Goal: Task Accomplishment & Management: Complete application form

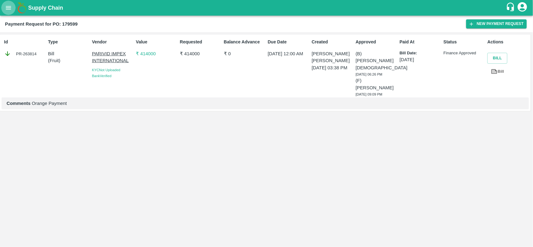
click at [8, 8] on icon "open drawer" at bounding box center [8, 7] width 5 height 3
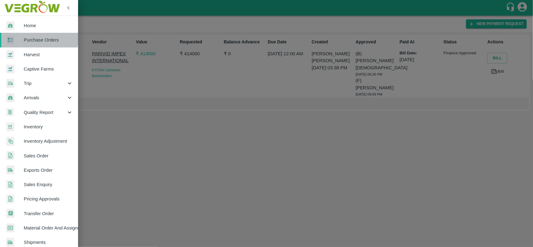
click at [24, 35] on link "Purchase Orders" at bounding box center [39, 40] width 78 height 14
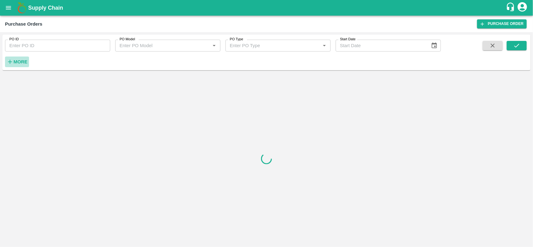
click at [18, 63] on strong "More" at bounding box center [20, 61] width 14 height 5
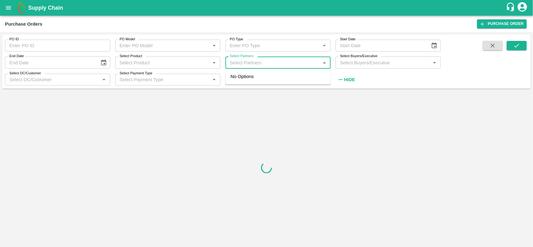
click at [234, 64] on input "Select Partners" at bounding box center [272, 62] width 91 height 8
paste input "RATIKANTH GONDA (91104)"
type input "RATIKANTH GONDA"
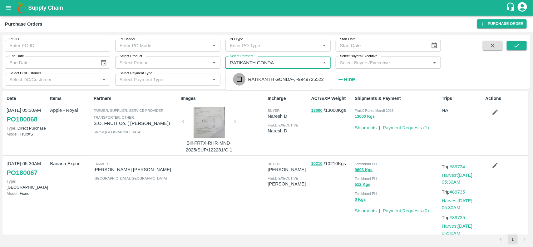
click at [238, 83] on input "checkbox" at bounding box center [239, 79] width 12 height 12
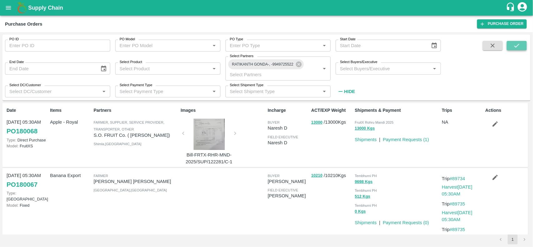
click at [522, 42] on button "submit" at bounding box center [517, 45] width 20 height 9
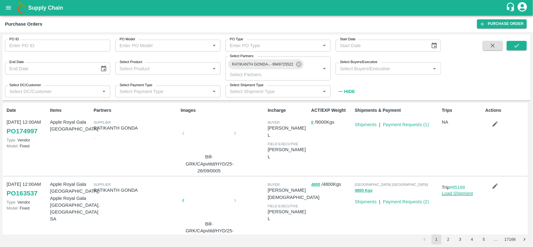
click at [214, 135] on div at bounding box center [209, 135] width 47 height 33
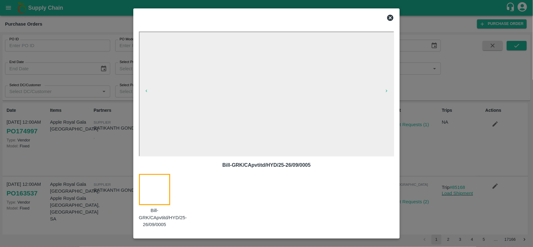
click at [388, 19] on icon at bounding box center [390, 18] width 6 height 6
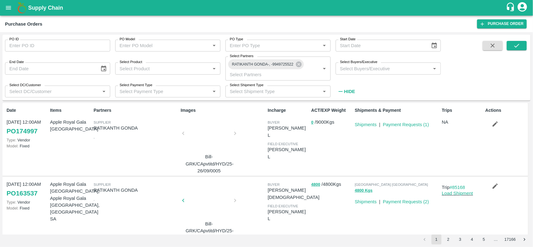
click at [198, 135] on div at bounding box center [209, 135] width 47 height 33
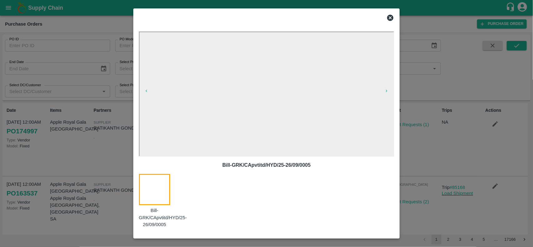
click at [393, 17] on icon at bounding box center [390, 18] width 6 height 6
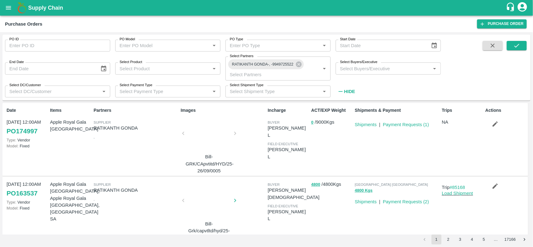
drag, startPoint x: 314, startPoint y: 122, endPoint x: 344, endPoint y: 118, distance: 30.2
click at [344, 119] on p "0 / 9000 Kgs" at bounding box center [331, 122] width 41 height 7
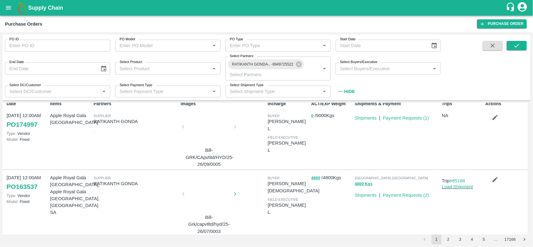
scroll to position [3, 0]
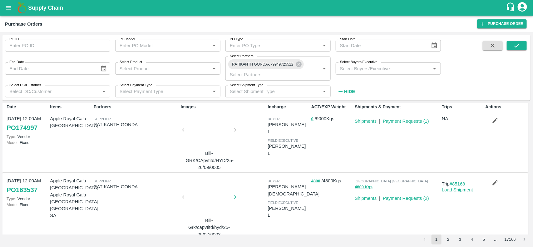
click at [403, 123] on link "Payment Requests ( 1 )" at bounding box center [406, 121] width 46 height 5
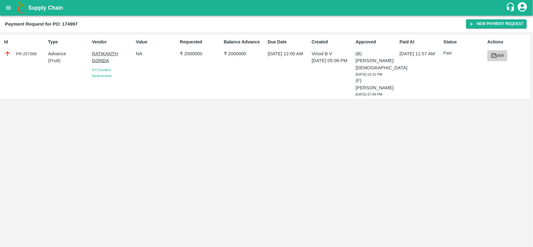
click at [490, 55] on link "Bill" at bounding box center [497, 55] width 20 height 11
click at [14, 10] on button "open drawer" at bounding box center [8, 8] width 14 height 14
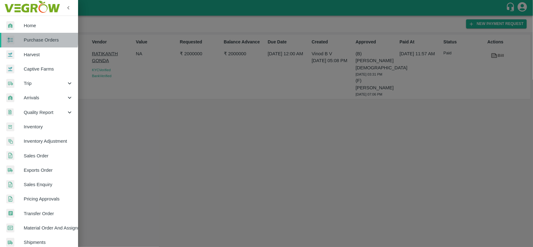
click at [22, 38] on div at bounding box center [14, 40] width 17 height 9
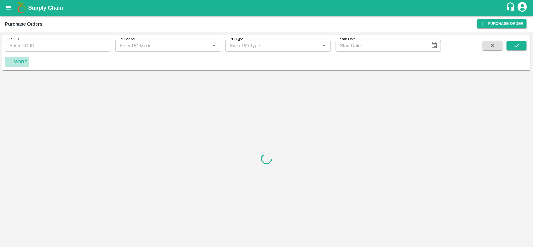
click at [27, 59] on strong "More" at bounding box center [20, 61] width 14 height 5
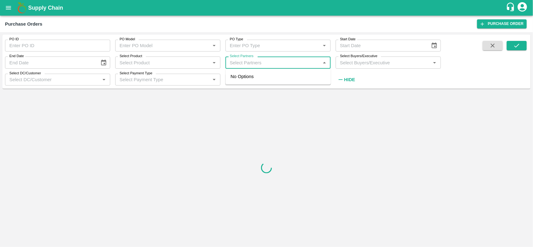
click at [280, 63] on input "Select Partners" at bounding box center [272, 62] width 91 height 8
paste input "Suri Agro Fresh Pvt Ltd(31522)"
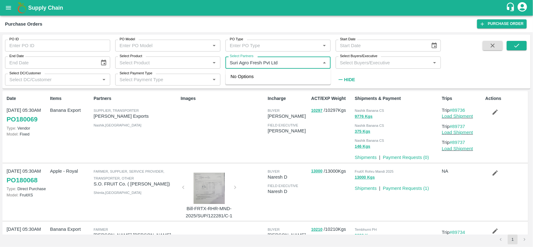
type input "Suri Agro Fresh Pvt Ltd"
click at [240, 83] on input "checkbox" at bounding box center [239, 83] width 12 height 12
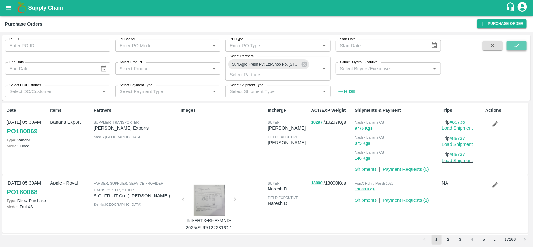
click at [515, 43] on icon "submit" at bounding box center [516, 45] width 7 height 7
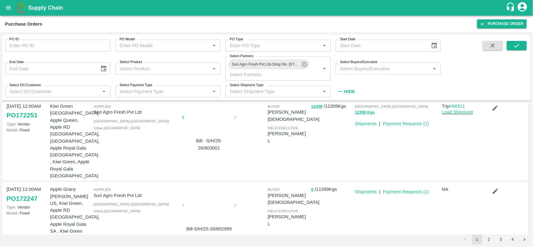
scroll to position [16, 0]
click at [396, 189] on link "Payment Requests ( 1 )" at bounding box center [406, 191] width 46 height 5
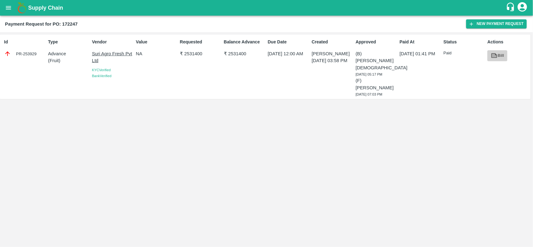
click at [495, 57] on icon at bounding box center [494, 55] width 5 height 3
click at [8, 8] on icon "open drawer" at bounding box center [8, 7] width 7 height 7
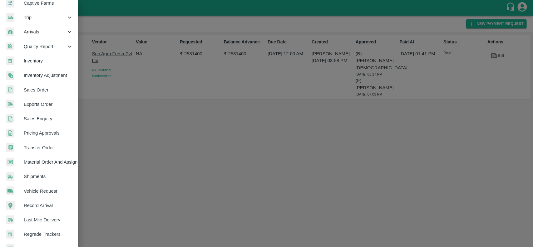
scroll to position [108, 0]
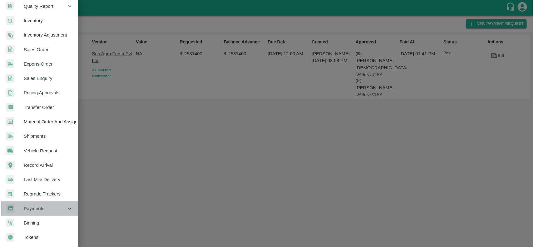
click at [40, 208] on span "Payments" at bounding box center [45, 208] width 42 height 7
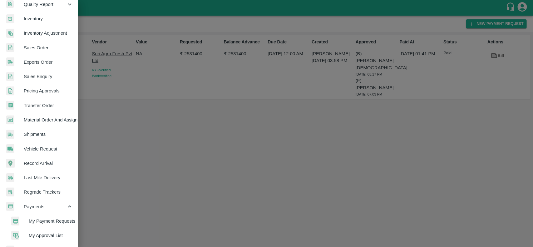
click at [45, 218] on span "My Payment Requests" at bounding box center [51, 221] width 44 height 7
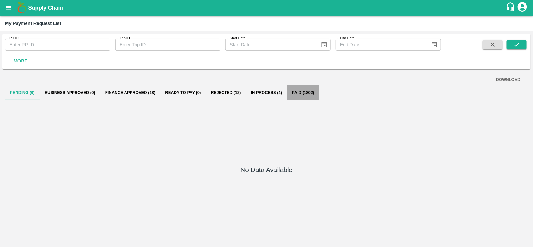
click at [298, 95] on button "Paid (1802)" at bounding box center [303, 92] width 32 height 15
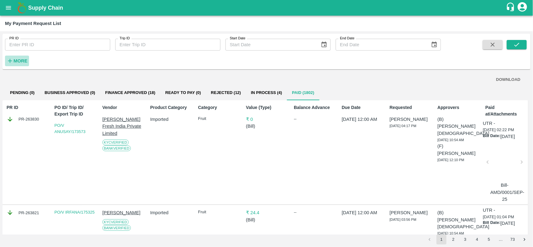
click at [19, 60] on strong "More" at bounding box center [20, 60] width 14 height 5
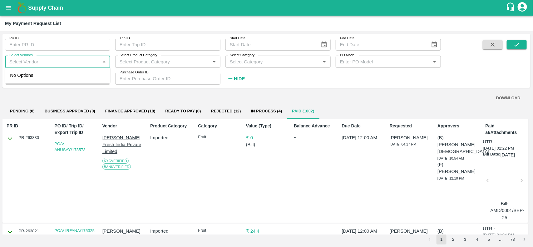
click at [65, 63] on input "Select Vendors" at bounding box center [52, 61] width 91 height 8
click at [44, 75] on div "Chevas International-Supplier" at bounding box center [42, 75] width 61 height 7
type input "Chevas International-Supplier"
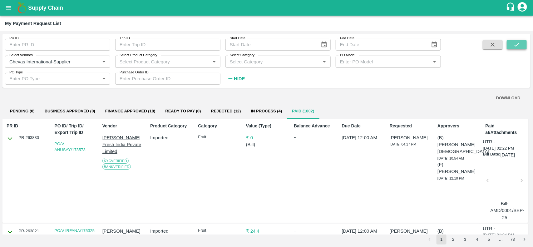
click at [518, 43] on icon "submit" at bounding box center [516, 44] width 7 height 7
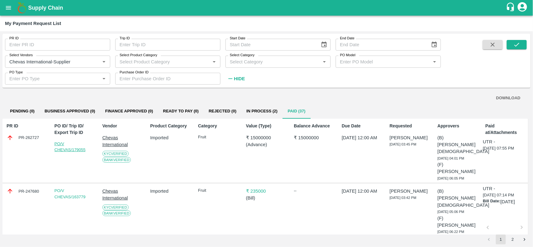
click at [65, 150] on link "PO/V CHEVAS/179055" at bounding box center [69, 146] width 31 height 11
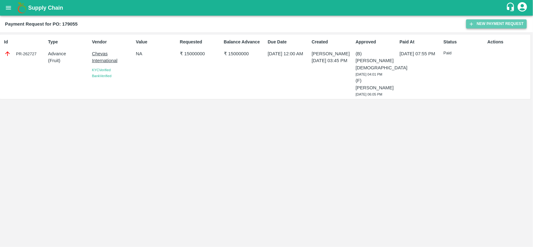
click at [500, 27] on button "New Payment Request" at bounding box center [496, 23] width 61 height 9
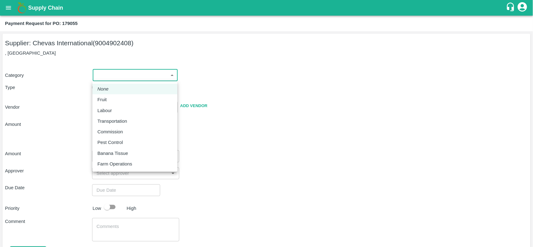
click at [100, 78] on body "Supply Chain Payment Request for PO: 179055 Supplier: Chevas International (900…" at bounding box center [266, 123] width 533 height 247
click at [102, 98] on p "Fruit" at bounding box center [101, 99] width 9 height 7
type input "1"
type input "Chevas International - 9004902408(Supplier)"
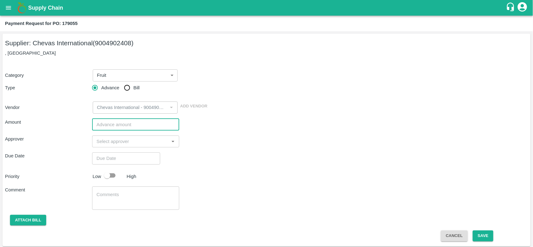
click at [111, 121] on input "number" at bounding box center [135, 125] width 87 height 12
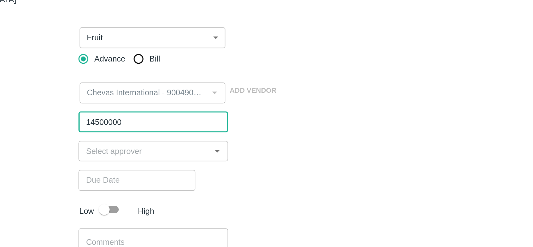
type input "14500000"
click at [114, 138] on input "input" at bounding box center [130, 141] width 73 height 8
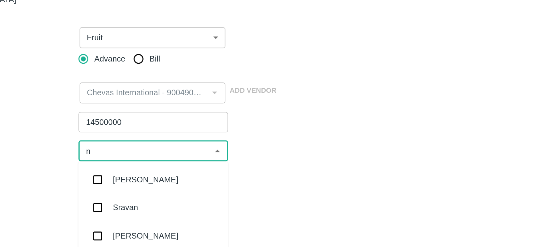
scroll to position [2, 0]
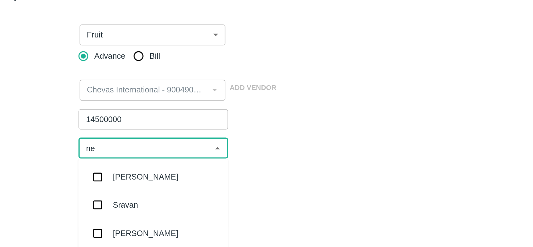
type input "nee"
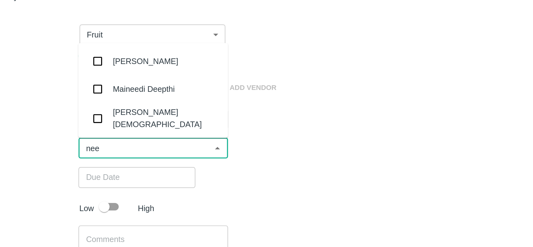
click at [126, 124] on div "[PERSON_NAME][DEMOGRAPHIC_DATA]" at bounding box center [143, 123] width 62 height 14
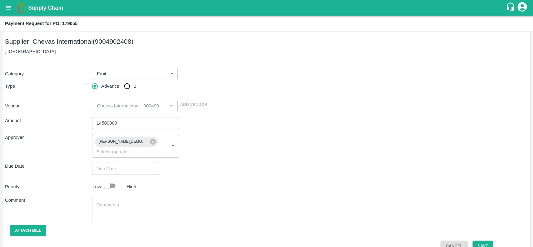
click at [283, 138] on div "Approver Neeti Jain ​" at bounding box center [266, 146] width 523 height 24
type input "DD/MM/YYYY hh:mm aa"
click at [131, 163] on input "DD/MM/YYYY hh:mm aa" at bounding box center [124, 169] width 64 height 12
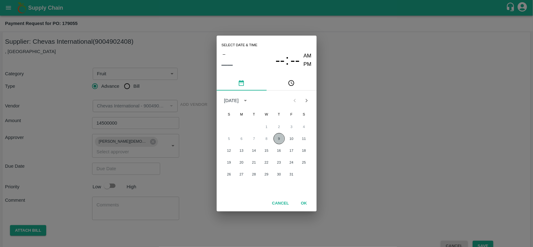
click at [282, 142] on button "9" at bounding box center [278, 138] width 11 height 11
type input "09/10/2025 12:00 AM"
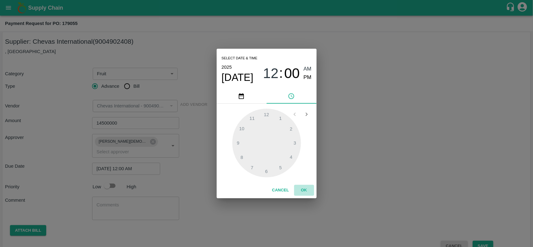
click at [308, 189] on button "OK" at bounding box center [304, 190] width 20 height 11
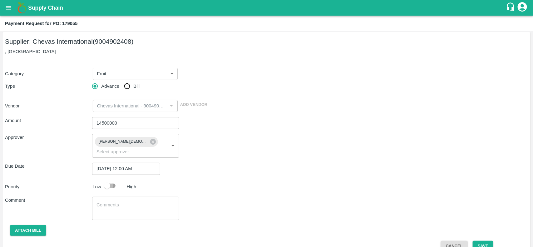
click at [111, 180] on input "checkbox" at bounding box center [107, 186] width 36 height 12
checkbox input "true"
click at [478, 241] on button "Save" at bounding box center [483, 246] width 21 height 11
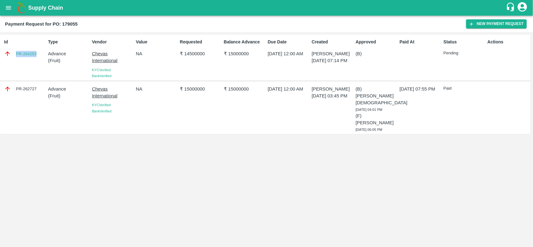
drag, startPoint x: 14, startPoint y: 50, endPoint x: 40, endPoint y: 54, distance: 25.6
click at [40, 54] on div "PR-264253" at bounding box center [25, 53] width 42 height 7
copy link "PR-264253"
click at [40, 48] on div "Id PR-264253" at bounding box center [24, 57] width 44 height 43
drag, startPoint x: 13, startPoint y: 50, endPoint x: 39, endPoint y: 51, distance: 25.9
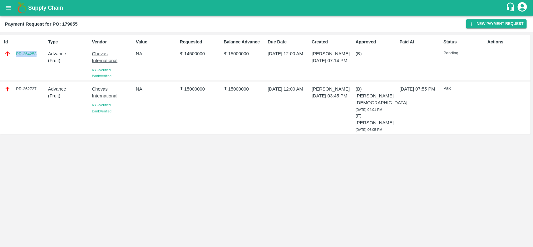
click at [39, 51] on div "PR-264253" at bounding box center [25, 53] width 42 height 7
copy link "PR-264253"
click at [6, 7] on icon "open drawer" at bounding box center [8, 7] width 7 height 7
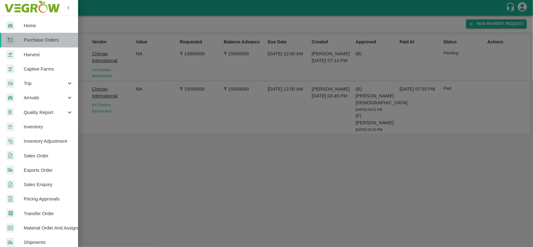
click at [40, 41] on span "Purchase Orders" at bounding box center [48, 40] width 49 height 7
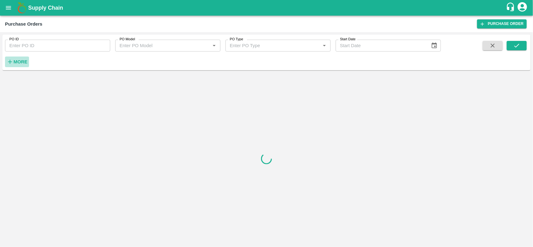
click at [16, 63] on strong "More" at bounding box center [20, 61] width 14 height 5
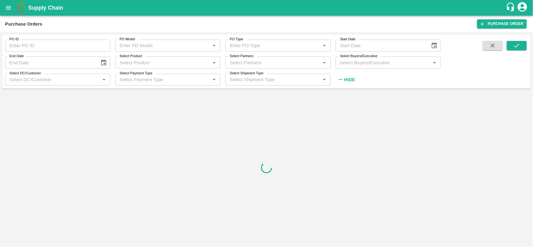
click at [242, 61] on input "Select Partners" at bounding box center [272, 62] width 91 height 8
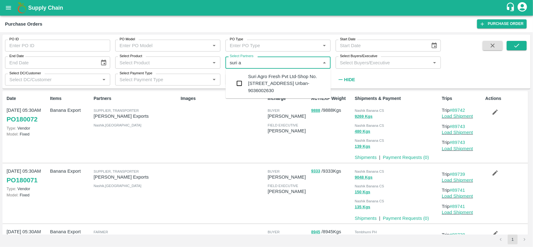
type input "suri a"
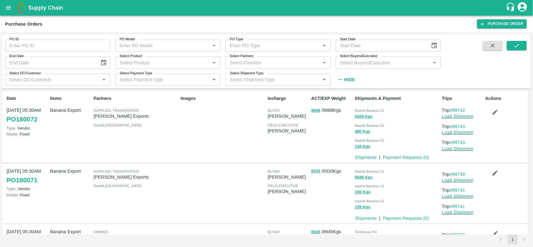
drag, startPoint x: 242, startPoint y: 61, endPoint x: 204, endPoint y: 110, distance: 62.0
click at [204, 110] on div "Images" at bounding box center [221, 127] width 87 height 68
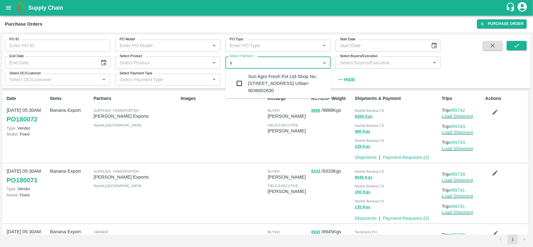
click at [245, 65] on input "Select Partners" at bounding box center [272, 62] width 91 height 8
type input "u"
click at [241, 80] on input "checkbox" at bounding box center [239, 83] width 12 height 12
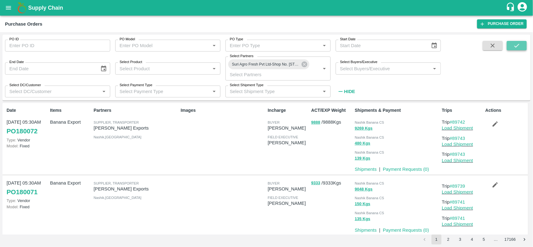
click at [514, 49] on button "submit" at bounding box center [517, 45] width 20 height 9
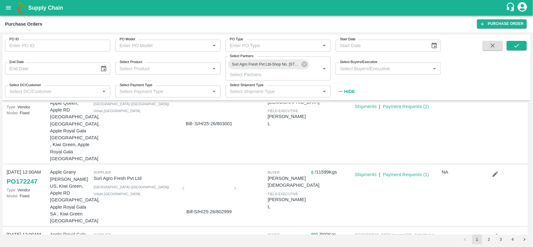
scroll to position [34, 0]
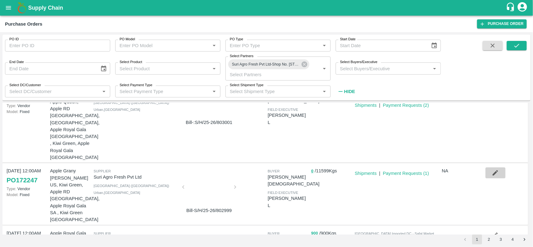
click at [490, 167] on button "button" at bounding box center [495, 172] width 20 height 11
click at [498, 167] on button "button" at bounding box center [495, 172] width 20 height 11
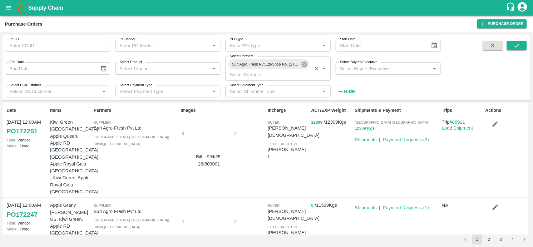
click at [303, 66] on icon at bounding box center [305, 65] width 6 height 6
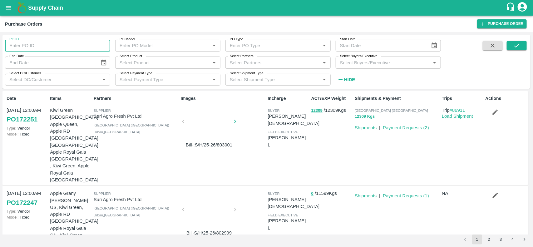
click at [59, 51] on input "PO ID" at bounding box center [57, 46] width 105 height 12
click at [36, 47] on input "PO ID" at bounding box center [57, 46] width 105 height 12
type input "165502"
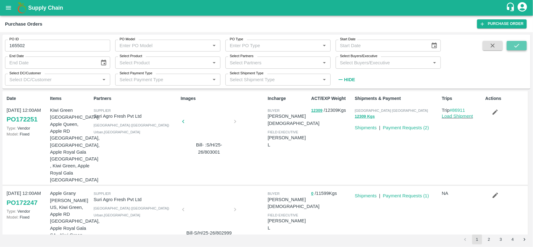
click at [521, 44] on button "submit" at bounding box center [517, 45] width 20 height 9
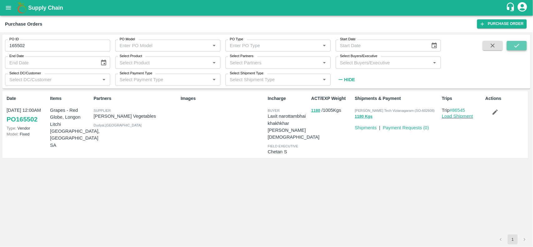
click at [514, 50] on button "submit" at bounding box center [517, 45] width 20 height 9
click at [400, 129] on link "Payment Requests ( 0 )" at bounding box center [406, 127] width 46 height 5
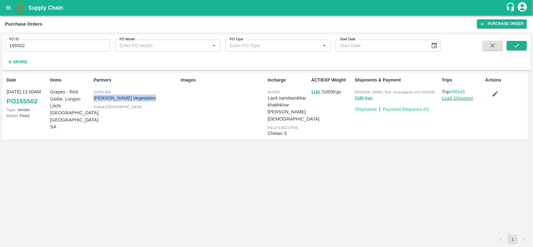
drag, startPoint x: 95, startPoint y: 96, endPoint x: 155, endPoint y: 101, distance: 60.4
click at [155, 101] on p "[PERSON_NAME] Vegetables" at bounding box center [136, 98] width 85 height 7
copy p "[PERSON_NAME] Vegetables"
click at [24, 60] on strong "More" at bounding box center [20, 61] width 14 height 5
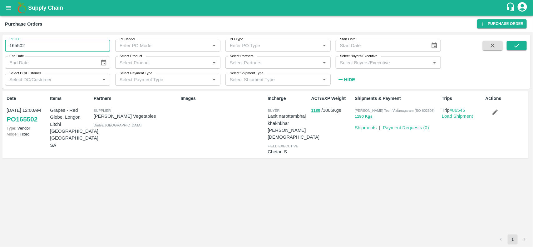
click at [40, 48] on input "165502" at bounding box center [57, 46] width 105 height 12
type input "16550"
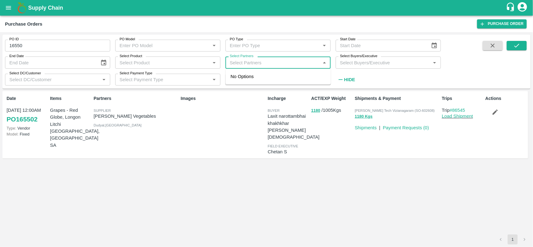
click at [241, 62] on input "Select Partners" at bounding box center [272, 62] width 91 height 8
paste input "Shree Krishna Vegetables"
type input "Shree Krishna Vegetables"
type input "165502"
click at [259, 79] on div "Shree Krishna Vegetables-, -6357454545" at bounding box center [287, 80] width 78 height 14
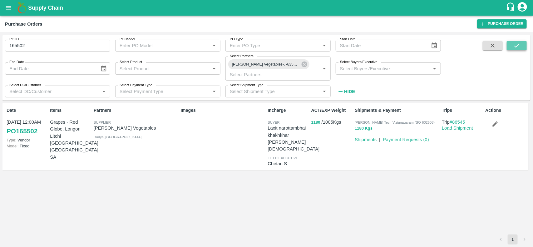
click at [513, 47] on button "submit" at bounding box center [517, 45] width 20 height 9
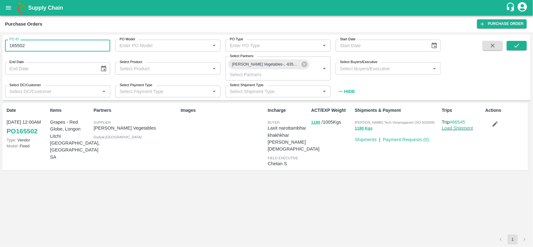
click at [56, 46] on input "165502" at bounding box center [57, 46] width 105 height 12
type input "165502"
click at [524, 42] on button "submit" at bounding box center [517, 45] width 20 height 9
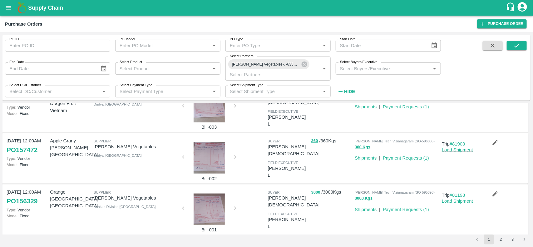
scroll to position [363, 0]
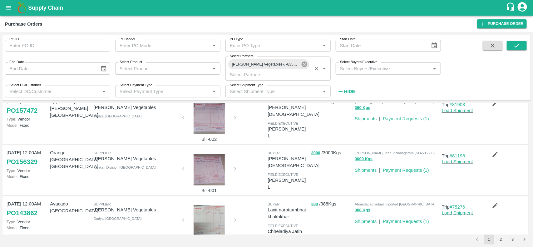
click at [305, 65] on icon at bounding box center [304, 64] width 7 height 7
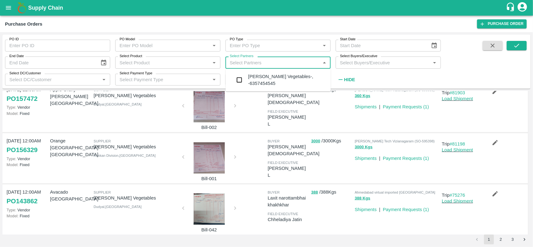
click at [263, 59] on input "Select Partners" at bounding box center [272, 62] width 91 height 8
type input "a"
type input "A"
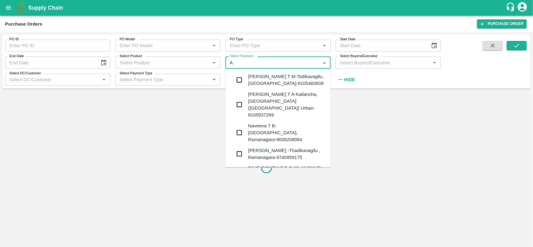
type input "165502"
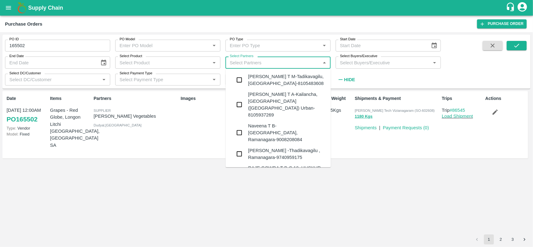
type input "T"
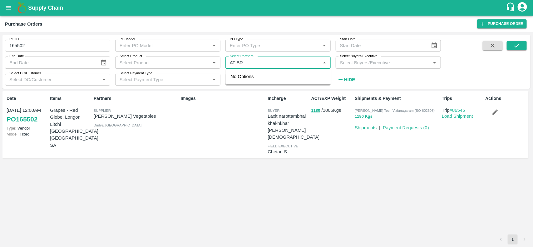
type input "AT BRO"
click at [241, 81] on input "checkbox" at bounding box center [239, 80] width 12 height 12
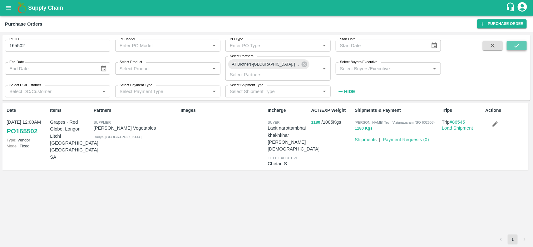
click at [519, 46] on icon "submit" at bounding box center [516, 45] width 7 height 7
click at [39, 50] on input "165502" at bounding box center [57, 46] width 105 height 12
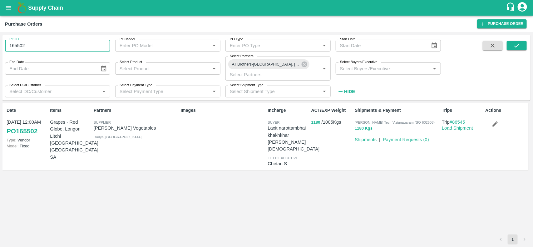
click at [39, 50] on input "165502" at bounding box center [57, 46] width 105 height 12
type input "165502"
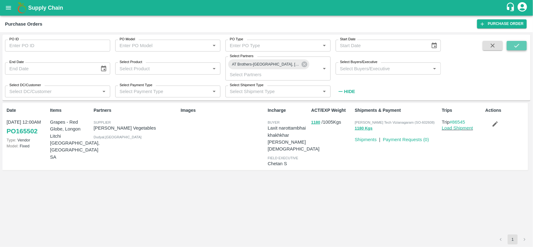
click at [522, 46] on button "submit" at bounding box center [517, 45] width 20 height 9
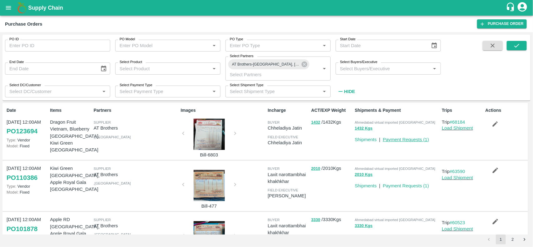
click at [414, 137] on link "Payment Requests ( 1 )" at bounding box center [406, 139] width 46 height 5
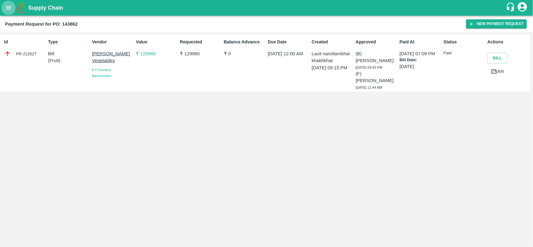
click at [10, 3] on button "open drawer" at bounding box center [8, 8] width 14 height 14
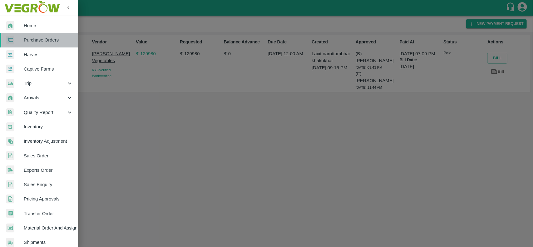
click at [42, 38] on span "Purchase Orders" at bounding box center [48, 40] width 49 height 7
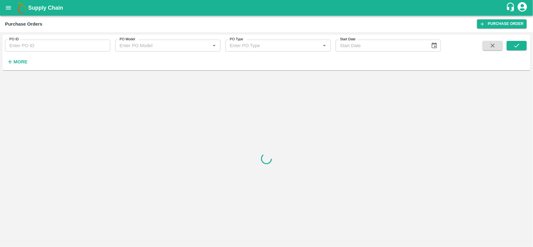
click at [16, 61] on strong "More" at bounding box center [20, 61] width 14 height 5
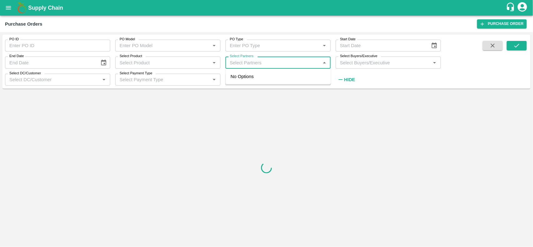
click at [236, 60] on input "Select Partners" at bounding box center [272, 62] width 91 height 8
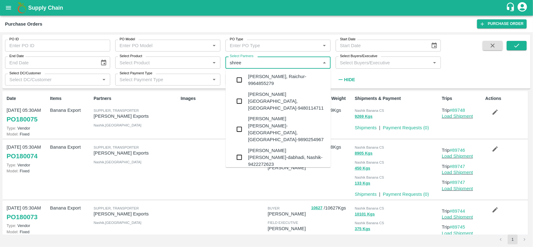
type input "shree"
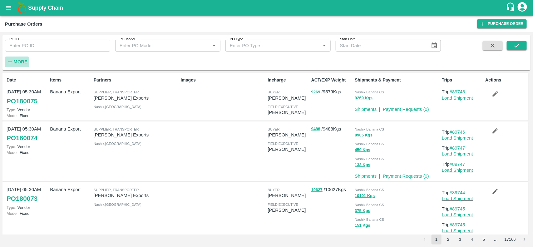
click at [10, 58] on icon "button" at bounding box center [10, 61] width 7 height 7
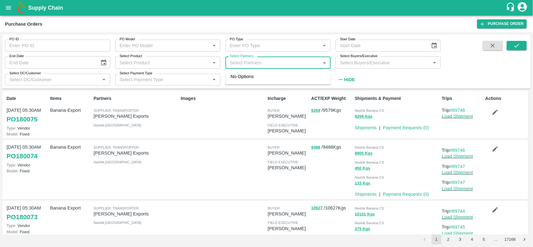
click at [233, 60] on input "Select Partners" at bounding box center [272, 62] width 91 height 8
type input "AT [GEOGRAPHIC_DATA]"
click at [237, 75] on input "checkbox" at bounding box center [239, 80] width 12 height 12
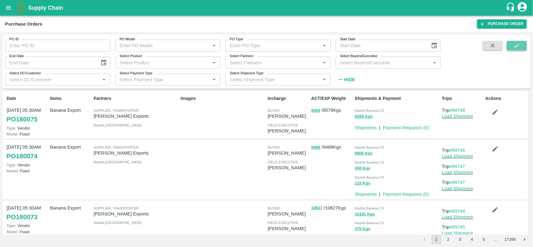
click at [517, 44] on icon "submit" at bounding box center [516, 45] width 7 height 7
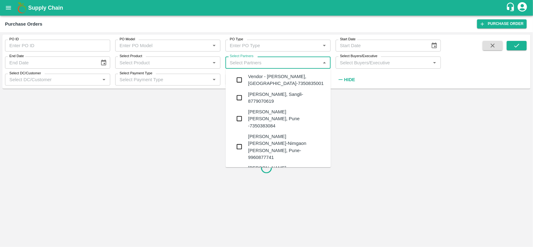
click at [259, 63] on input "Select Partners" at bounding box center [272, 62] width 91 height 8
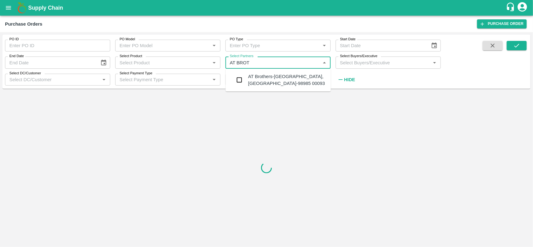
type input "AT BROTH"
click at [239, 79] on input "checkbox" at bounding box center [239, 80] width 12 height 12
click at [274, 58] on div "Select Partners   *" at bounding box center [277, 63] width 105 height 12
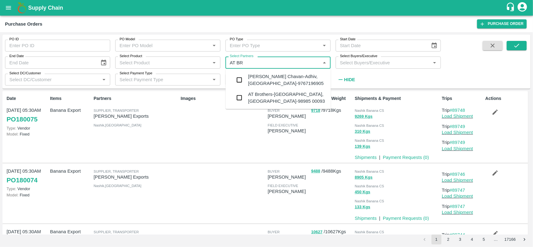
type input "AT BRO"
click at [237, 80] on input "checkbox" at bounding box center [239, 80] width 12 height 12
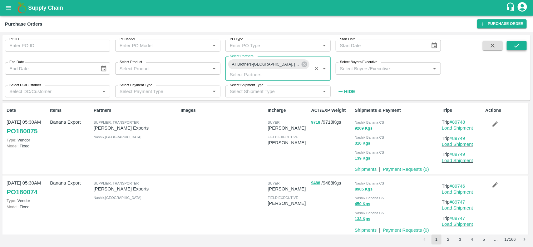
click at [513, 41] on button "submit" at bounding box center [517, 45] width 20 height 9
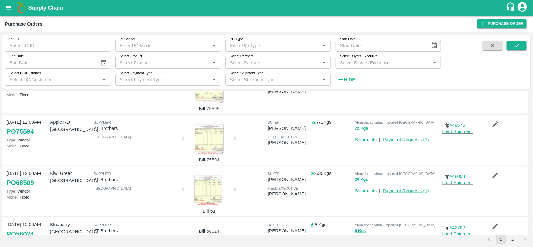
scroll to position [347, 0]
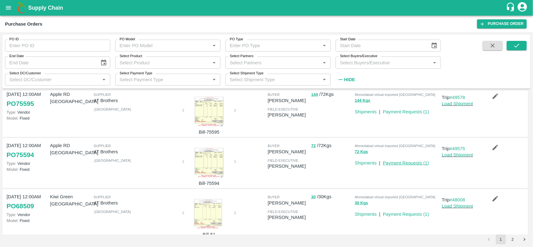
drag, startPoint x: 406, startPoint y: 164, endPoint x: 385, endPoint y: 136, distance: 35.4
click at [385, 160] on link "Payment Requests ( 1 )" at bounding box center [406, 162] width 46 height 5
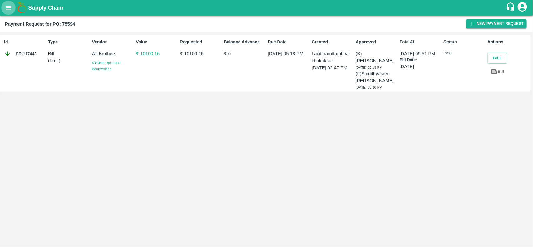
click at [5, 10] on icon "open drawer" at bounding box center [8, 7] width 7 height 7
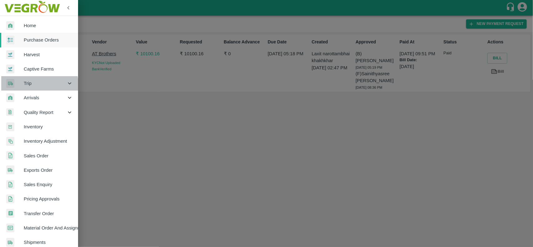
click at [27, 86] on span "Trip" at bounding box center [45, 83] width 42 height 7
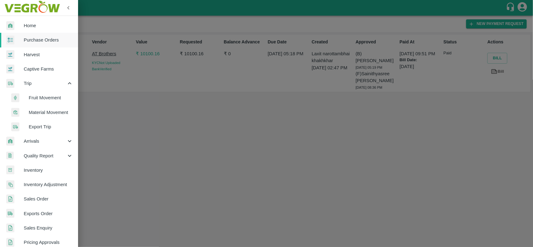
click at [41, 99] on span "Fruit Movement" at bounding box center [51, 97] width 44 height 7
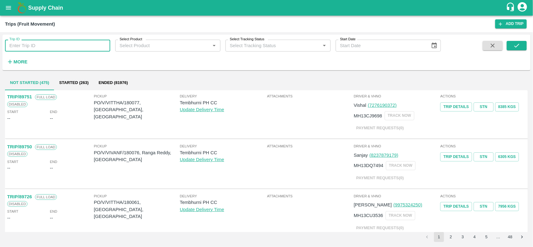
click at [33, 47] on input "Trip ID" at bounding box center [57, 46] width 105 height 12
type input "223721"
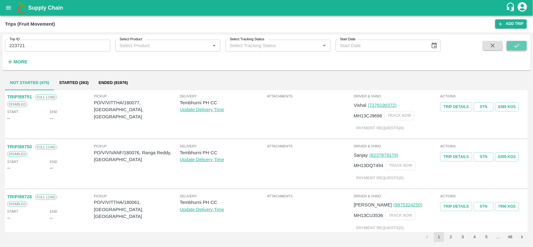
click at [518, 44] on icon "submit" at bounding box center [516, 45] width 7 height 7
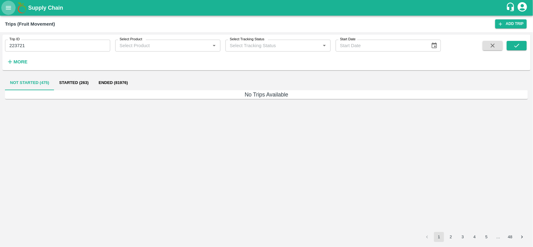
click at [12, 7] on icon "open drawer" at bounding box center [8, 7] width 7 height 7
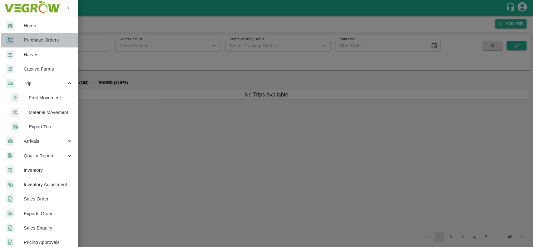
click at [32, 41] on span "Purchase Orders" at bounding box center [48, 40] width 49 height 7
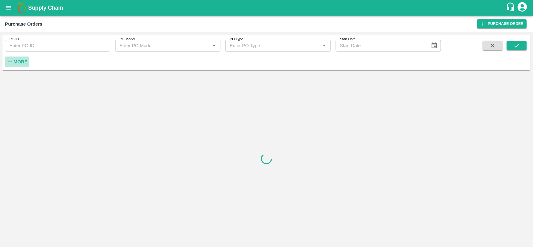
click at [21, 63] on strong "More" at bounding box center [20, 61] width 14 height 5
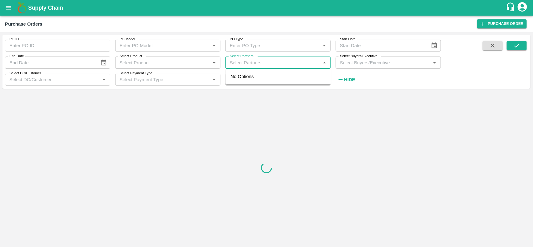
click at [263, 62] on input "Select Partners" at bounding box center [272, 62] width 91 height 8
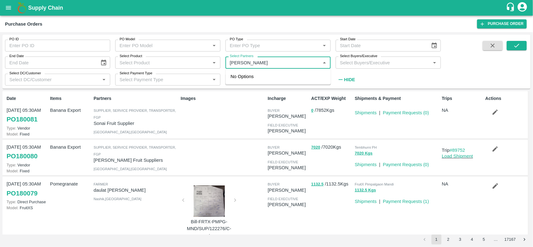
click at [263, 63] on input "Select Partners" at bounding box center [272, 62] width 91 height 8
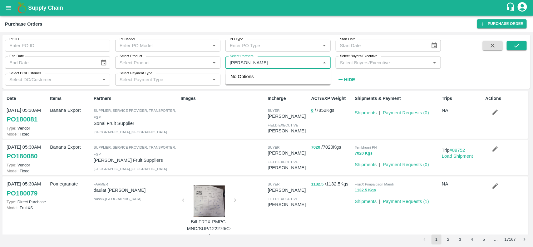
type input "Siva prakash"
click at [232, 62] on input "Select Partners" at bounding box center [272, 62] width 91 height 8
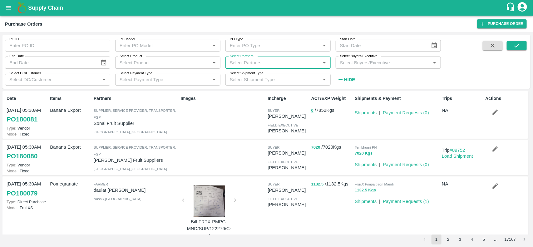
click at [232, 62] on input "Select Partners" at bounding box center [272, 62] width 91 height 8
